Goal: Information Seeking & Learning: Find specific fact

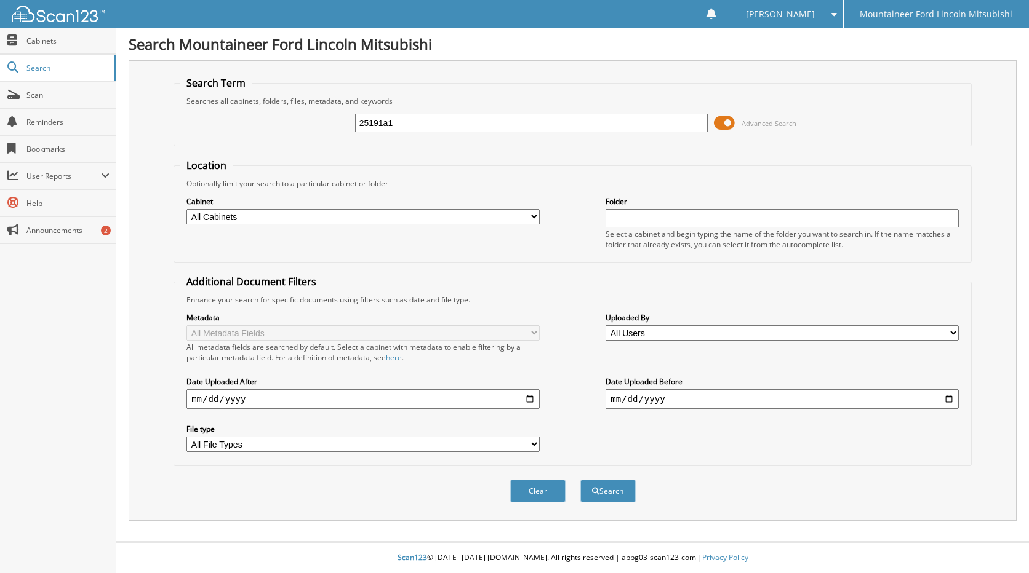
type input "25191a1"
click at [580, 480] on button "Search" at bounding box center [607, 491] width 55 height 23
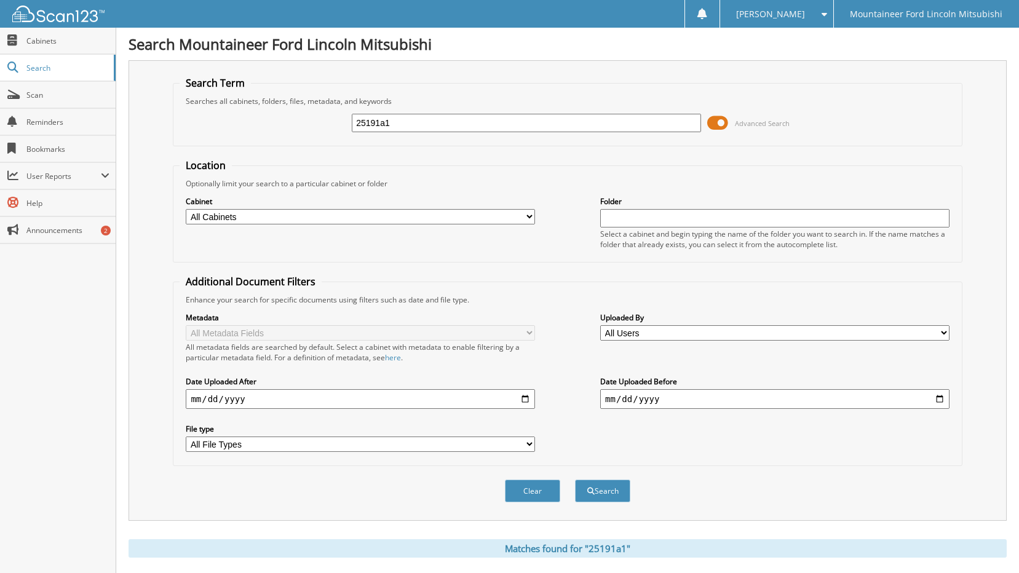
click at [721, 121] on span at bounding box center [717, 123] width 21 height 18
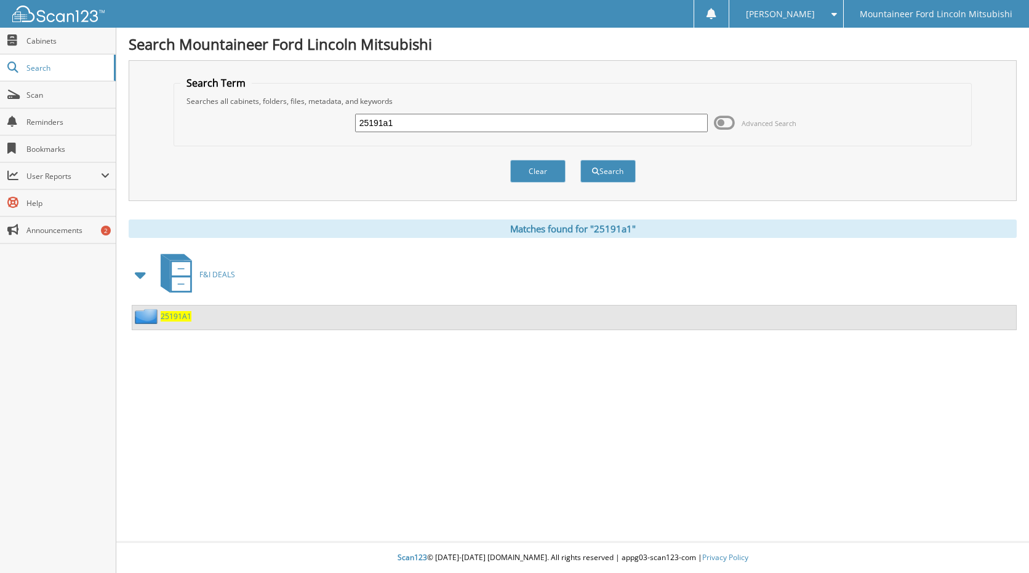
click at [188, 308] on div "25191A1" at bounding box center [573, 318] width 883 height 24
click at [184, 314] on span "25191A1" at bounding box center [176, 316] width 31 height 10
